Goal: Transaction & Acquisition: Purchase product/service

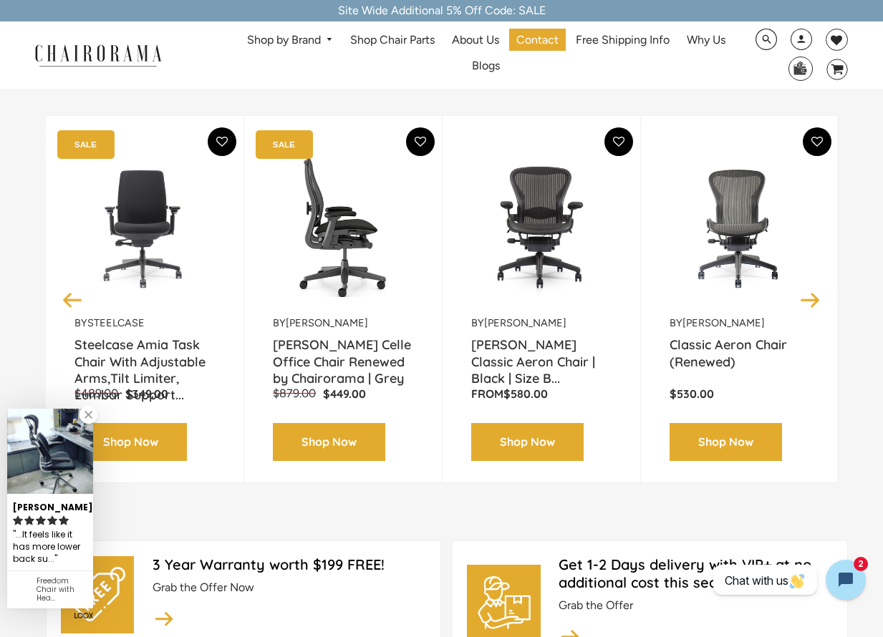
scroll to position [189, 0]
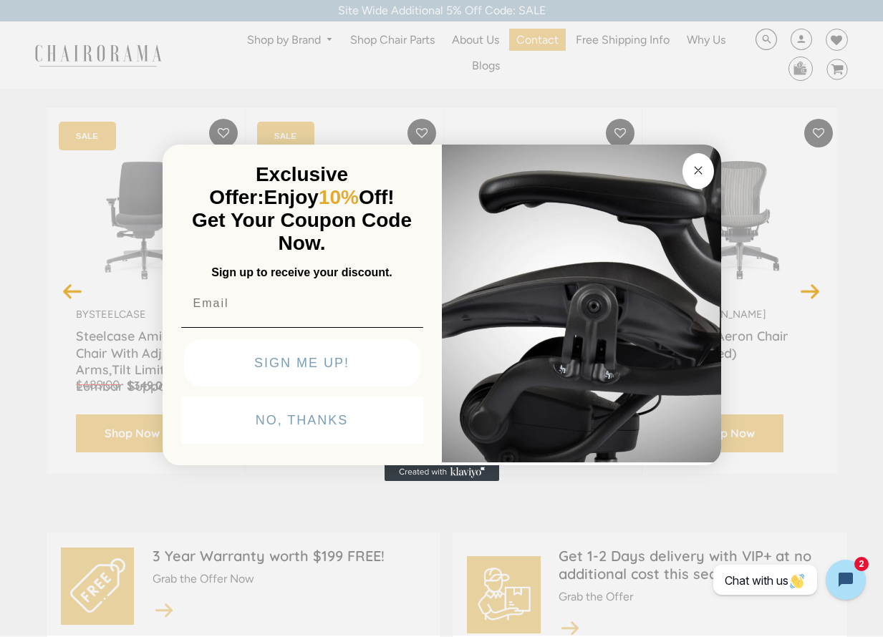
click at [699, 173] on circle "Close dialog" at bounding box center [698, 171] width 16 height 16
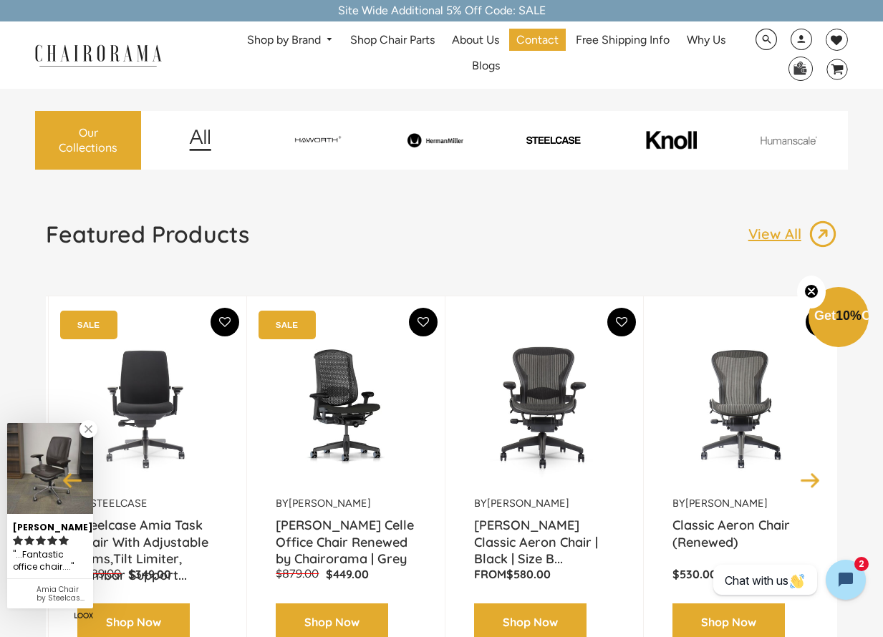
scroll to position [0, 0]
click at [209, 137] on img at bounding box center [199, 140] width 79 height 22
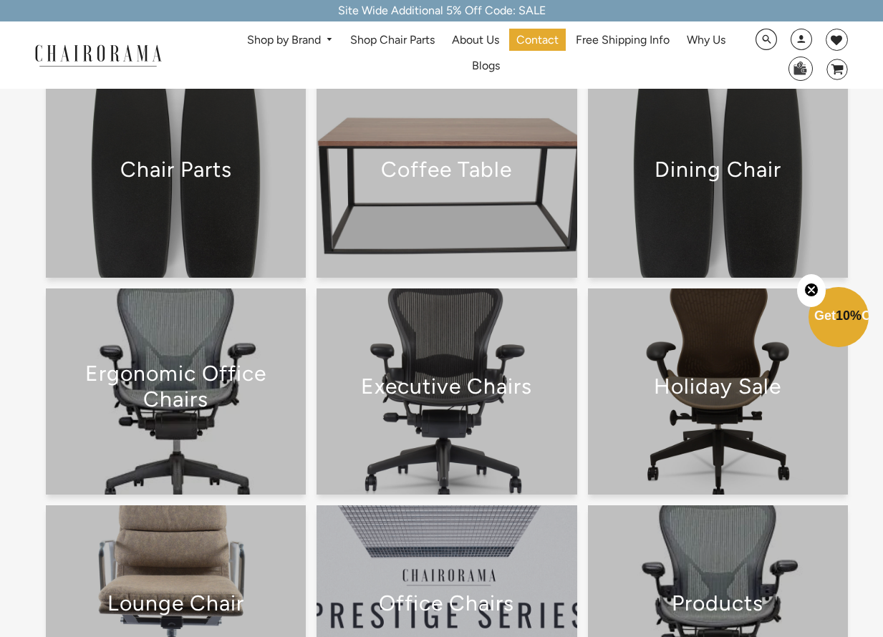
click at [184, 365] on h2 "Ergonomic Office Chairs" at bounding box center [176, 387] width 210 height 52
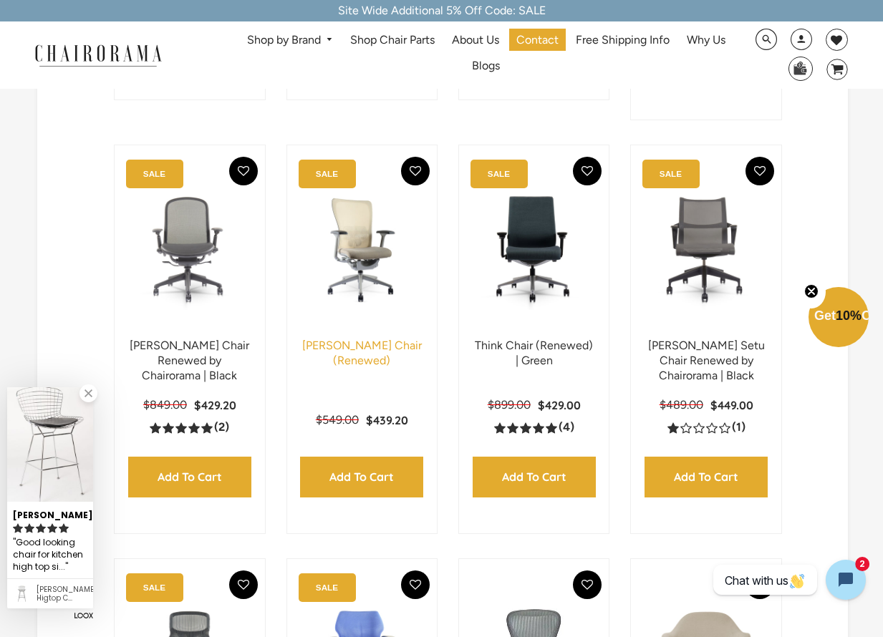
scroll to position [863, 0]
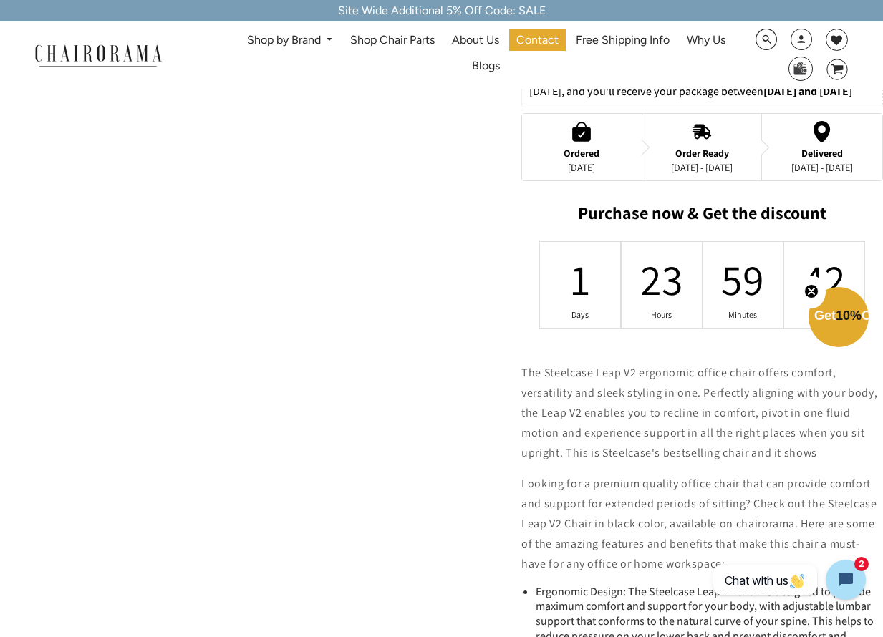
scroll to position [576, 0]
